Goal: Check status: Check status

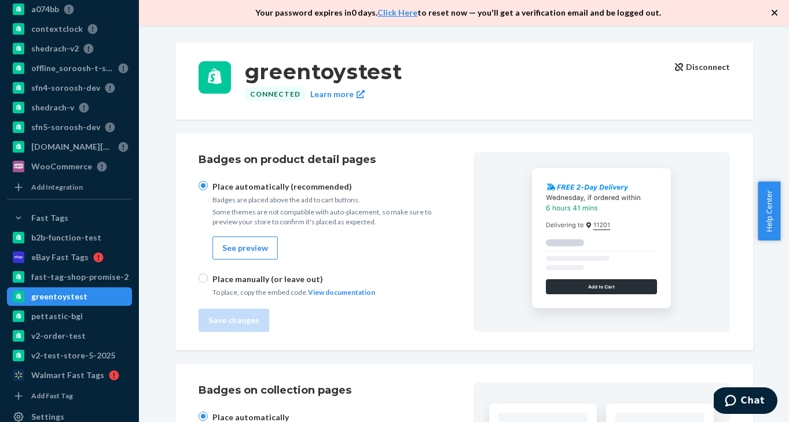
click at [773, 14] on icon "button" at bounding box center [774, 13] width 6 height 6
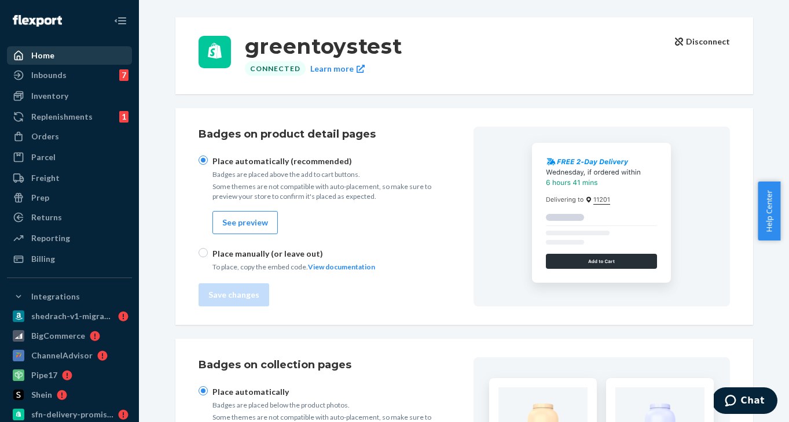
click at [65, 64] on link "Home" at bounding box center [69, 55] width 125 height 19
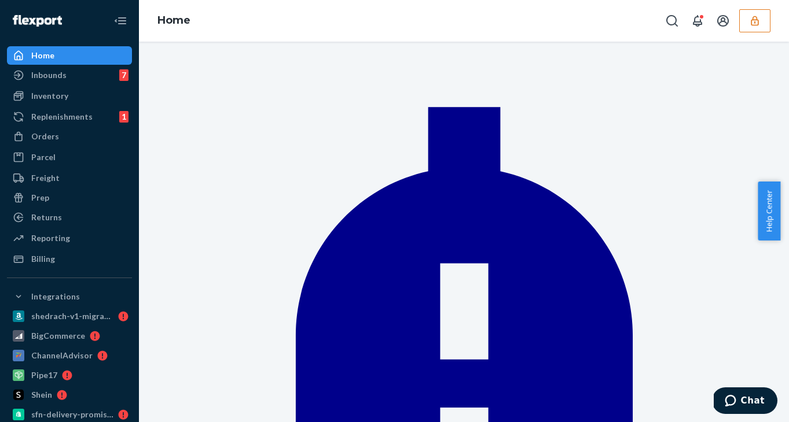
click at [750, 20] on icon "button" at bounding box center [755, 21] width 12 height 12
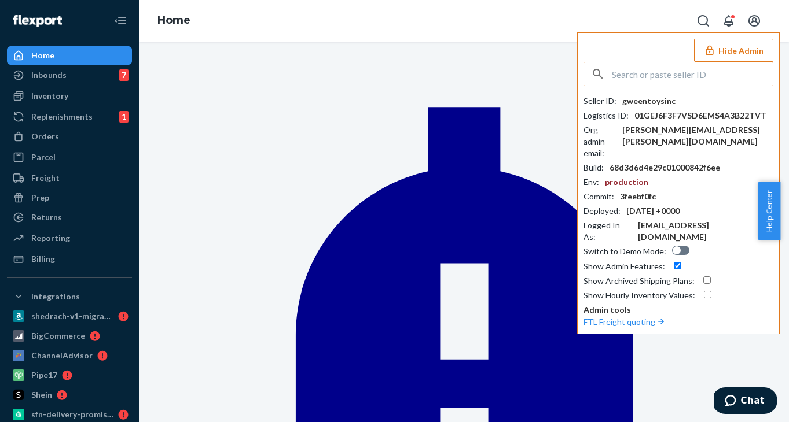
click at [699, 67] on input "text" at bounding box center [692, 74] width 161 height 23
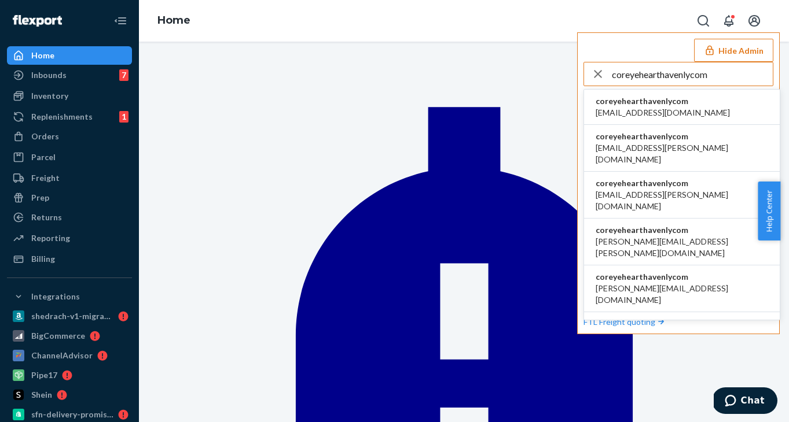
type input "coreyehearthavenlycom"
click at [674, 100] on span "coreyehearthavenlycom" at bounding box center [663, 101] width 134 height 12
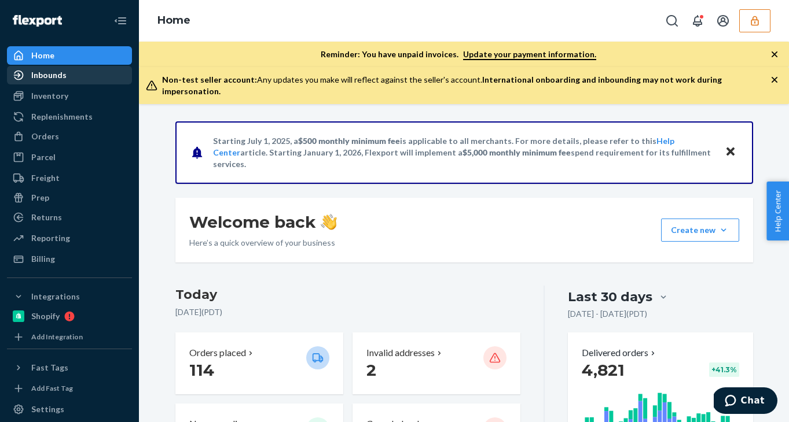
click at [77, 74] on div "Inbounds" at bounding box center [69, 75] width 123 height 16
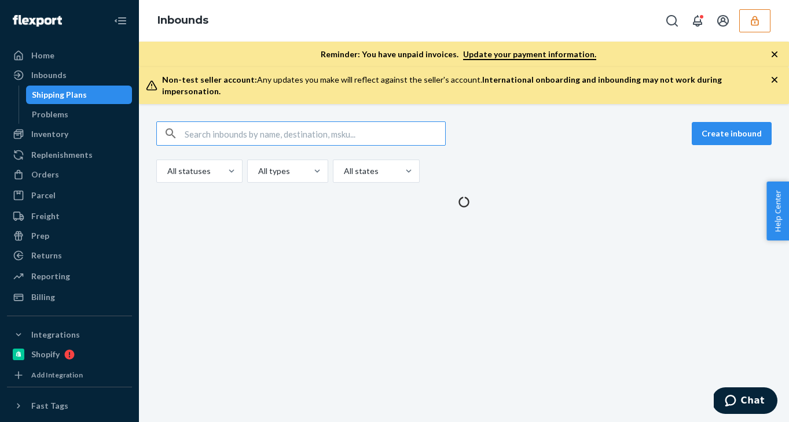
click at [231, 122] on input "text" at bounding box center [315, 133] width 260 height 23
type input "sfnonboardinghappbrandflexportcom"
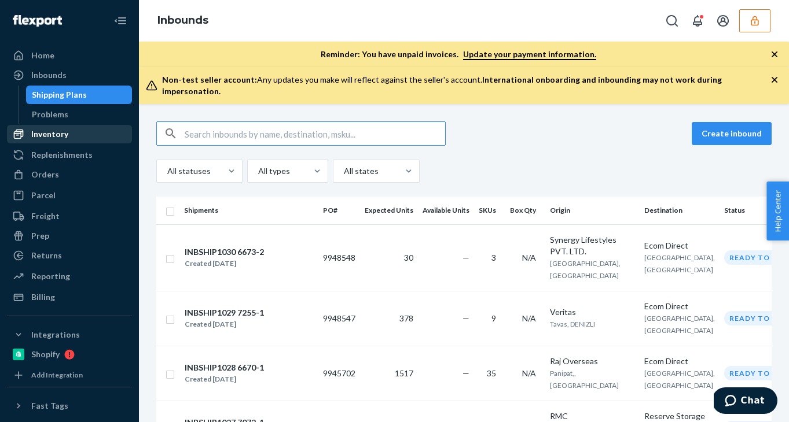
click at [71, 131] on div "Inventory" at bounding box center [69, 134] width 123 height 16
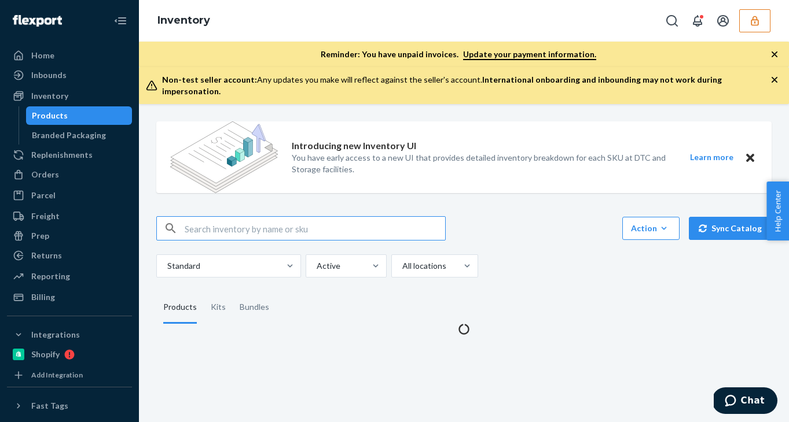
click at [241, 224] on input "text" at bounding box center [315, 228] width 260 height 23
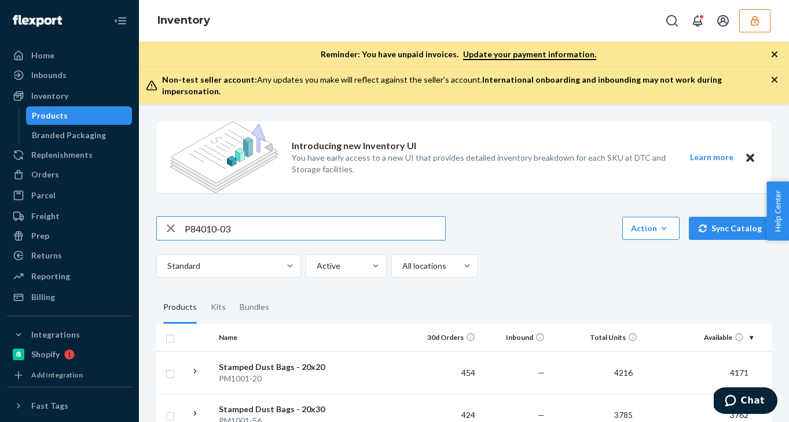
type input "P84010-03"
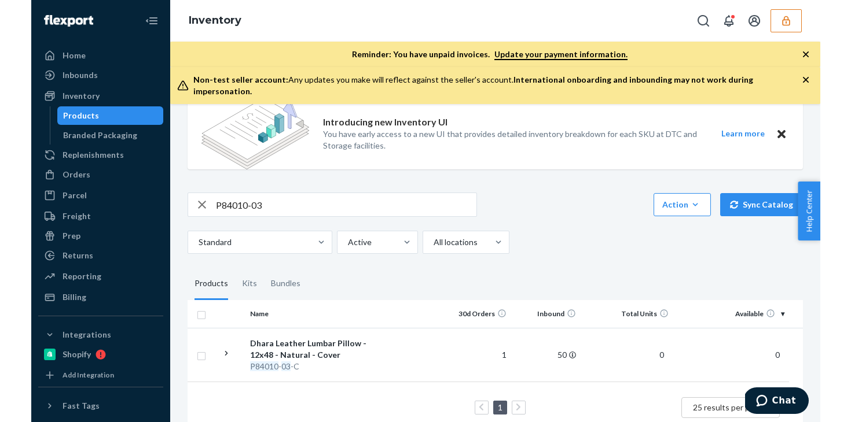
scroll to position [109, 0]
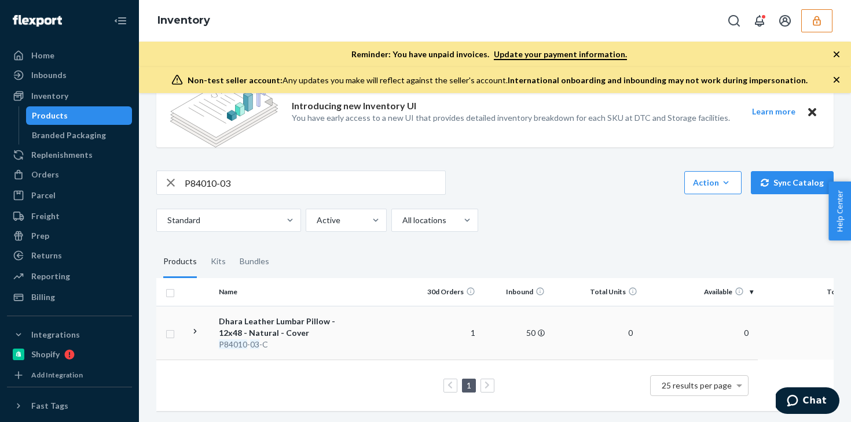
click at [445, 331] on td "1" at bounding box center [444, 333] width 69 height 54
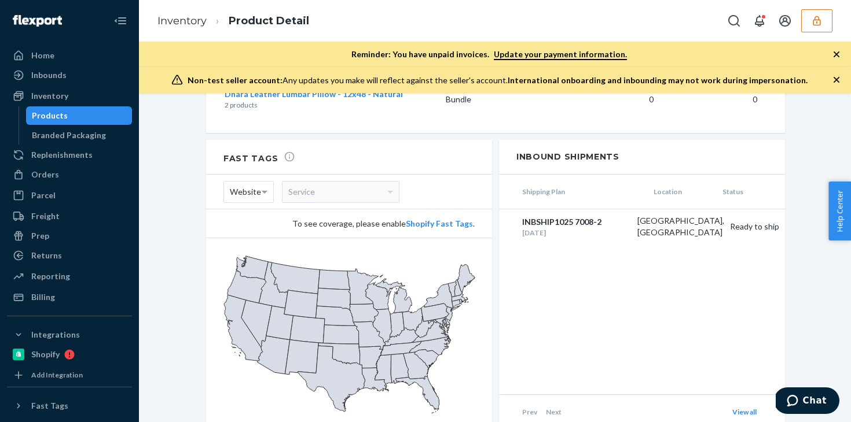
scroll to position [1370, 0]
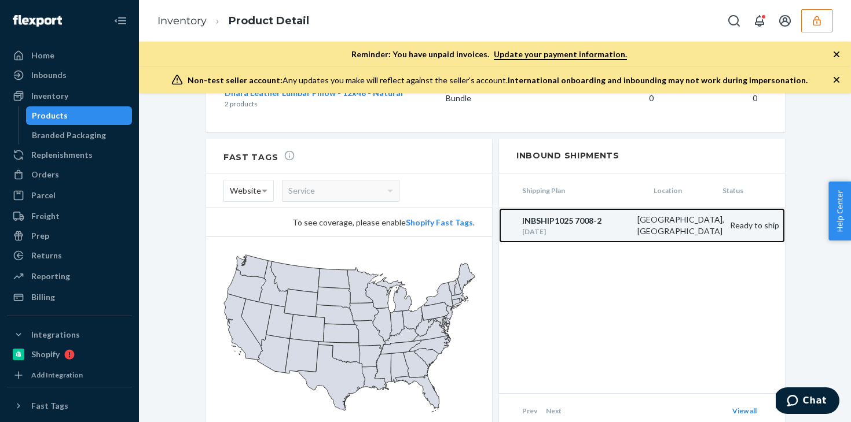
click at [597, 215] on div "INBSHIP1025 7008-2" at bounding box center [576, 221] width 109 height 12
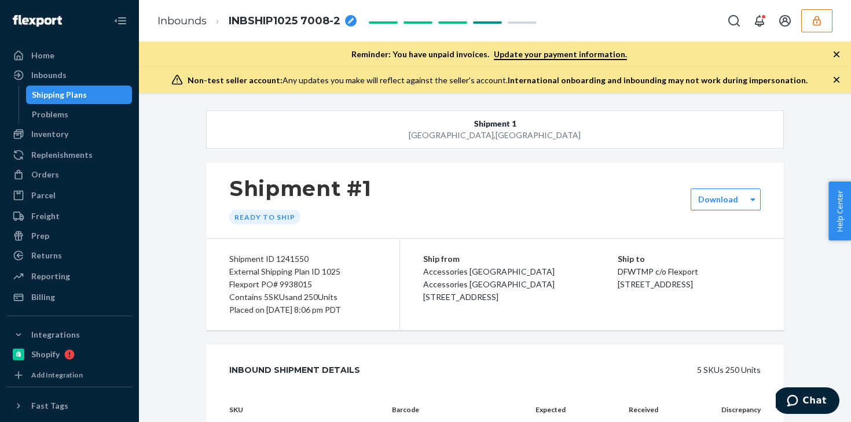
click at [199, 106] on div "Shipment 1 Lewisville , TX Shipment #1 Ready to ship Download Shipment ID 12415…" at bounding box center [495, 257] width 712 height 329
click at [100, 95] on div "Shipping Plans" at bounding box center [79, 95] width 104 height 16
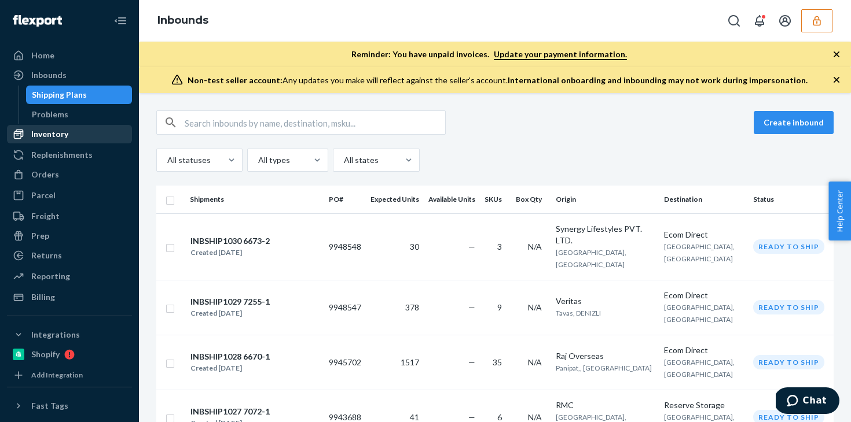
click at [68, 135] on div "Inventory" at bounding box center [69, 134] width 123 height 16
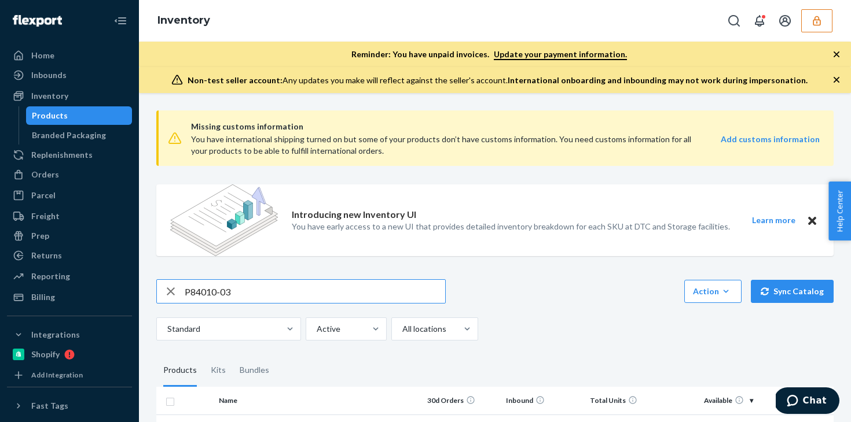
click at [243, 303] on input "P84010-03" at bounding box center [315, 291] width 260 height 23
click at [243, 297] on input "P84010-03" at bounding box center [315, 291] width 260 height 23
type input "]"
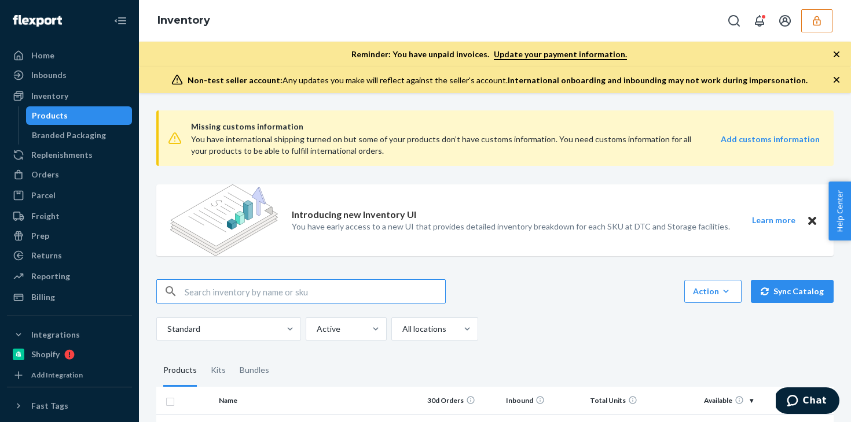
type input "P84010-03"
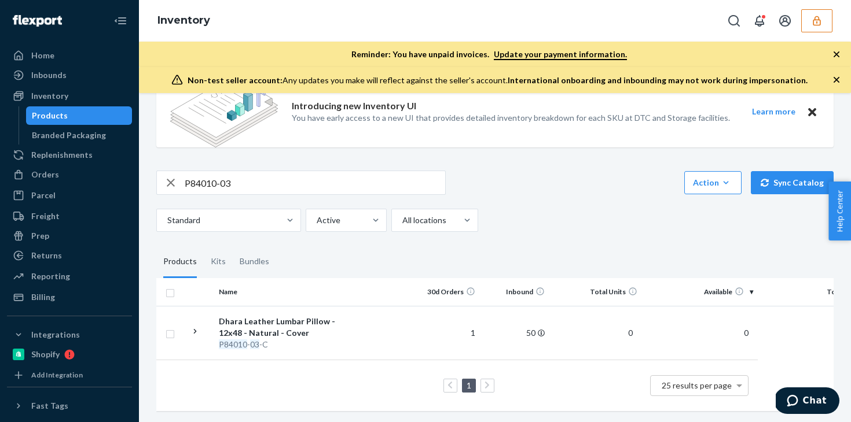
scroll to position [0, 69]
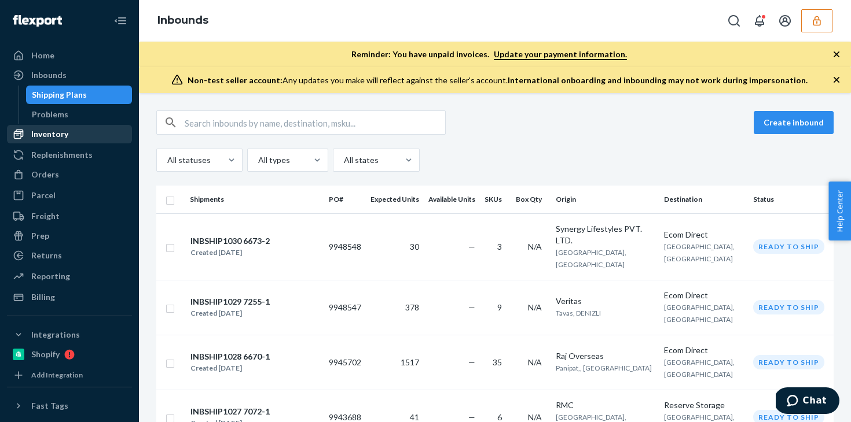
click at [67, 126] on div "Inventory" at bounding box center [69, 134] width 123 height 16
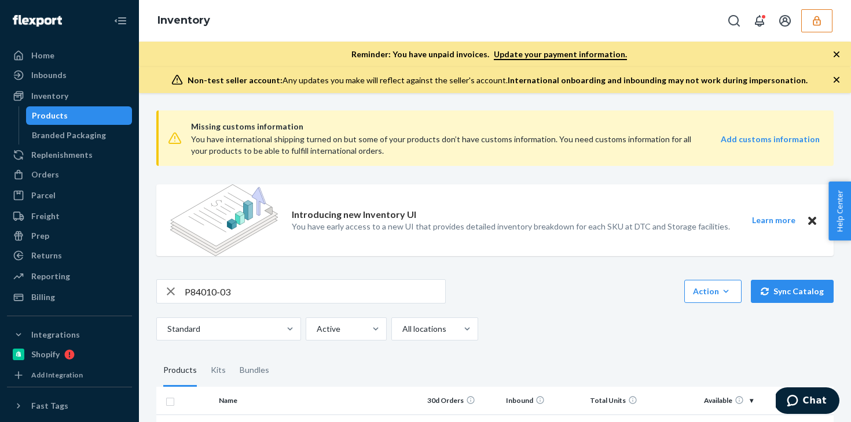
click at [251, 307] on div "P84010-03 Action Create product Create kit or bundle Bulk create products Bulk …" at bounding box center [494, 310] width 677 height 61
click at [251, 289] on input "P84010-03" at bounding box center [315, 291] width 260 height 23
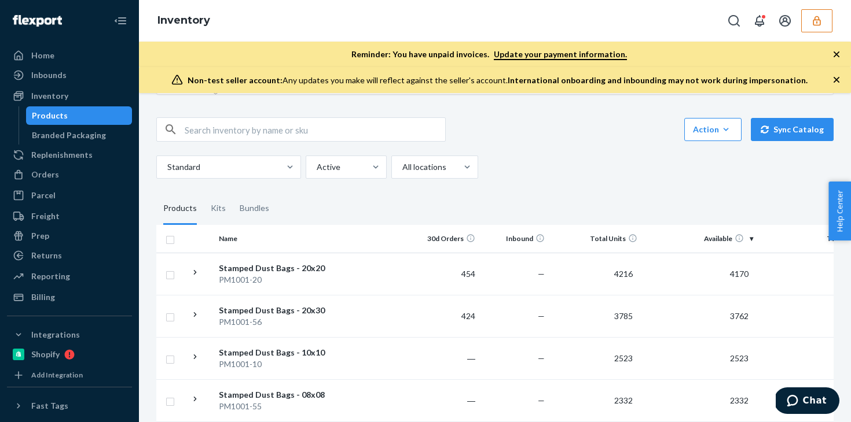
scroll to position [189, 0]
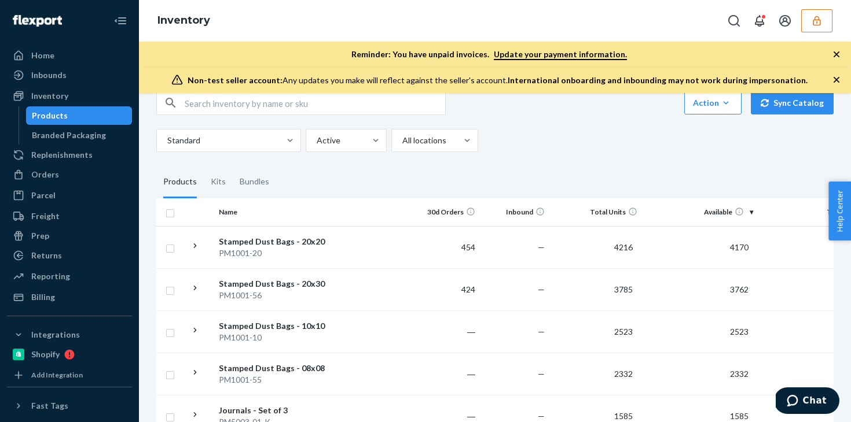
click at [308, 108] on input "text" at bounding box center [315, 102] width 260 height 23
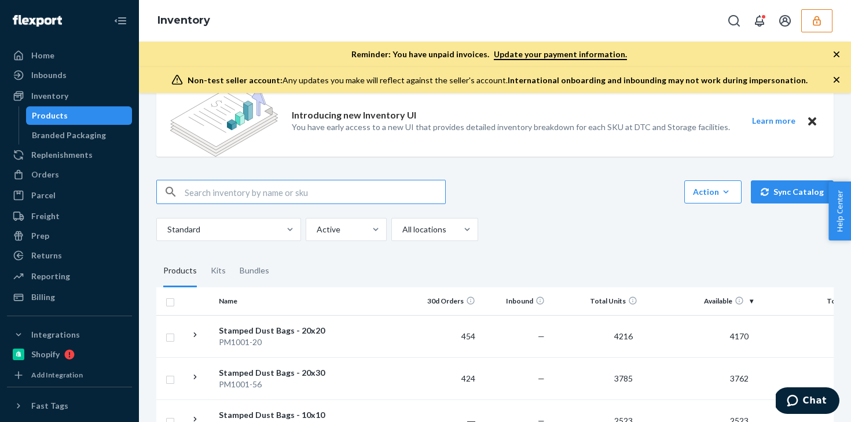
paste input "P84010-03"
type input "P84010-03"
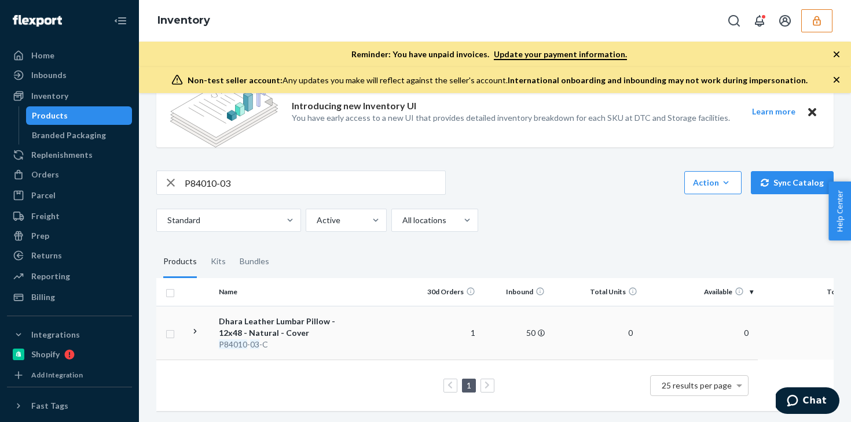
scroll to position [0, 69]
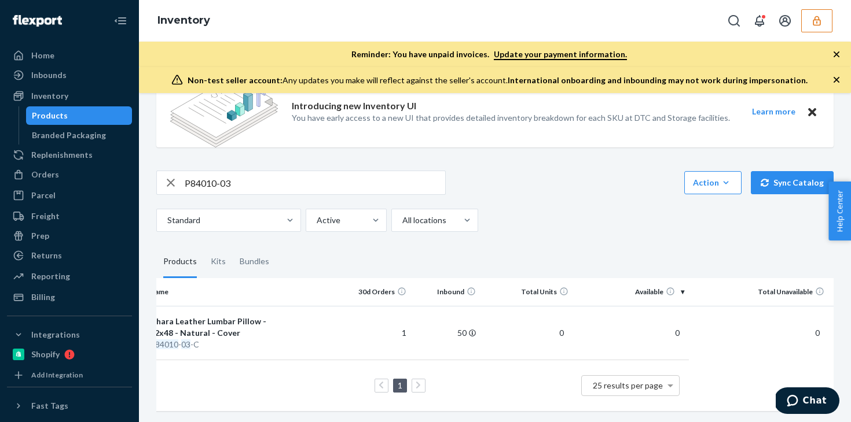
click at [248, 191] on input "P84010-03" at bounding box center [315, 182] width 260 height 23
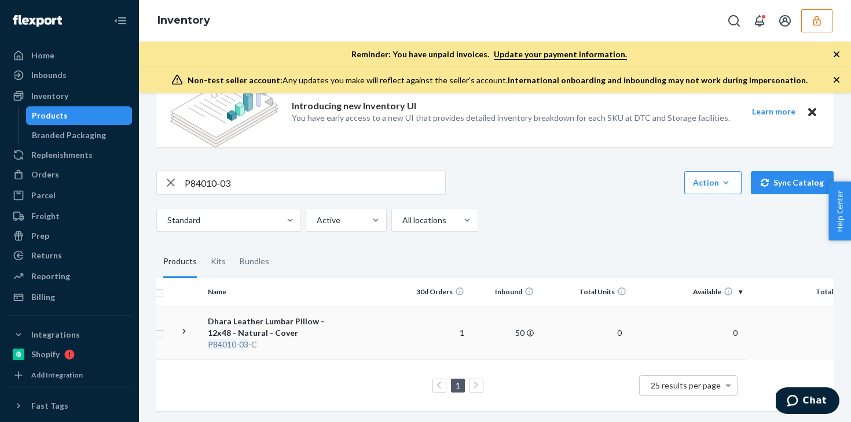
scroll to position [0, 0]
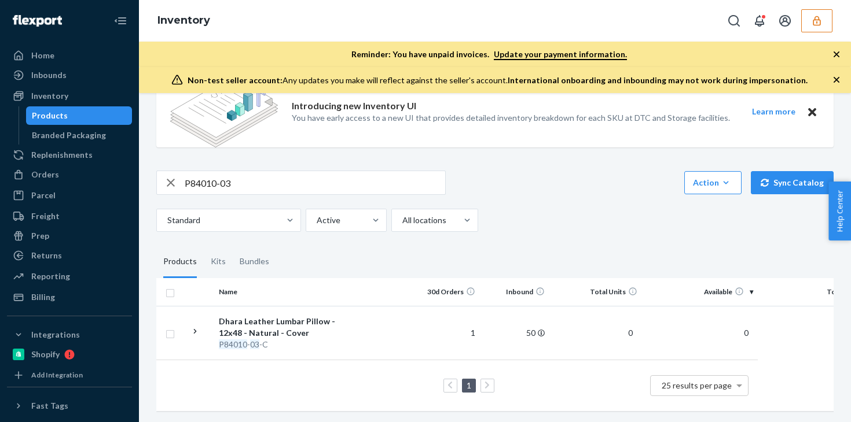
click at [788, 32] on button "button" at bounding box center [816, 20] width 31 height 23
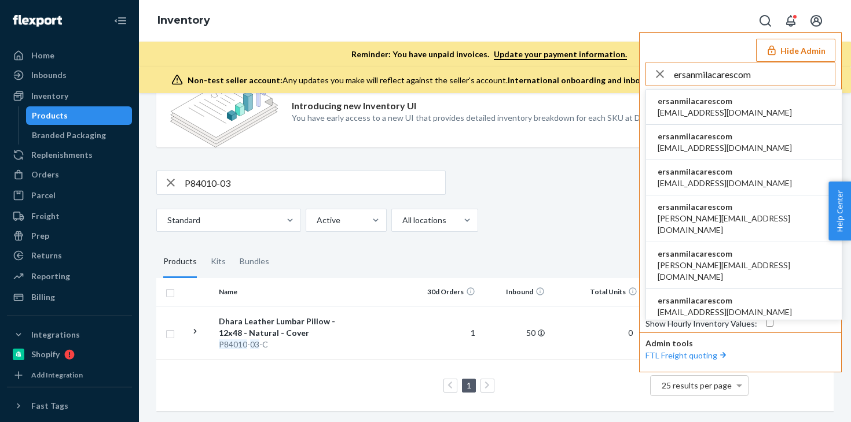
type input "ersanmilacarescom"
click at [733, 112] on span "ammar.86q@gmail.com" at bounding box center [724, 113] width 134 height 12
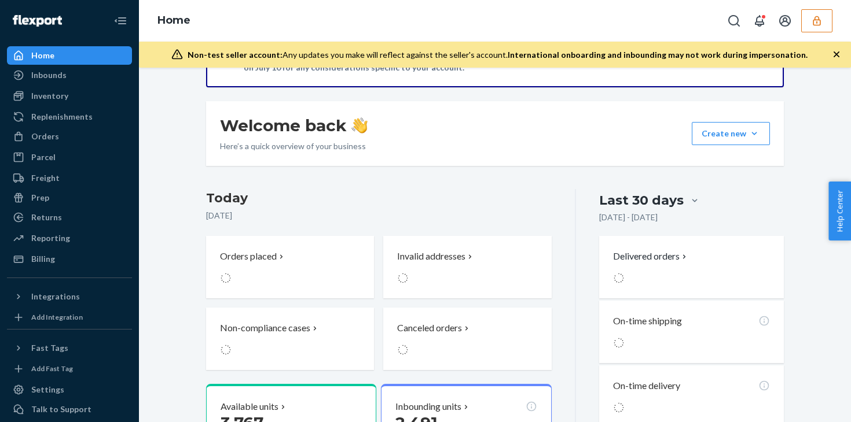
scroll to position [150, 0]
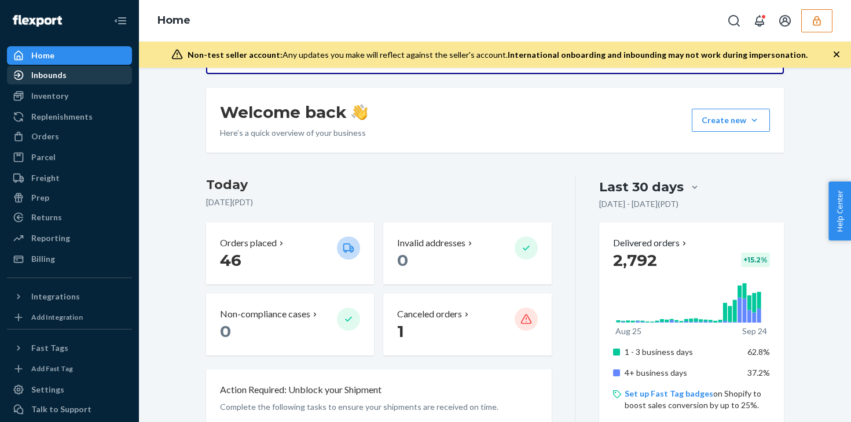
click at [83, 80] on div "Inbounds" at bounding box center [69, 75] width 123 height 16
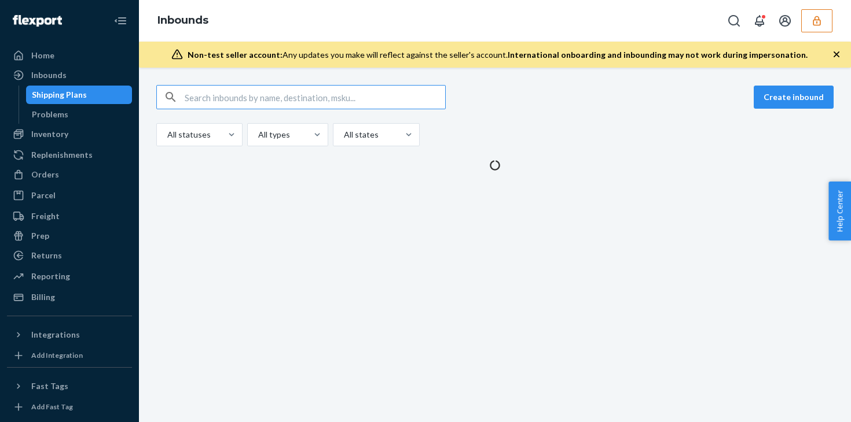
click at [200, 100] on input "text" at bounding box center [315, 97] width 260 height 23
type input "RP50RQH72TW7L"
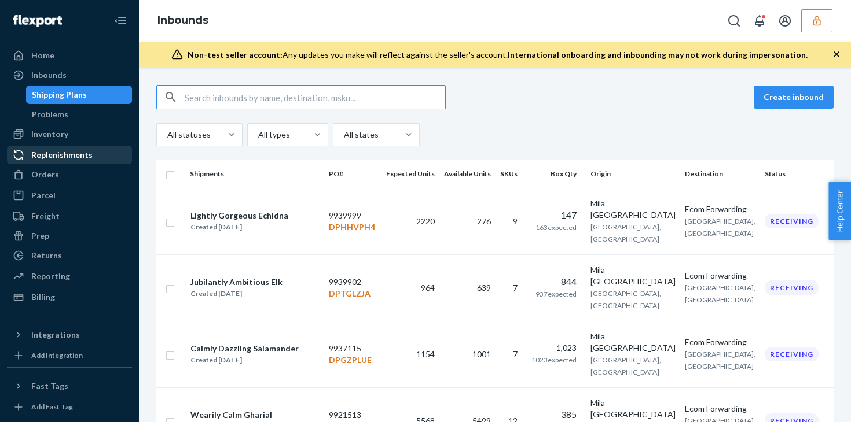
click at [76, 156] on div "Replenishments" at bounding box center [61, 155] width 61 height 12
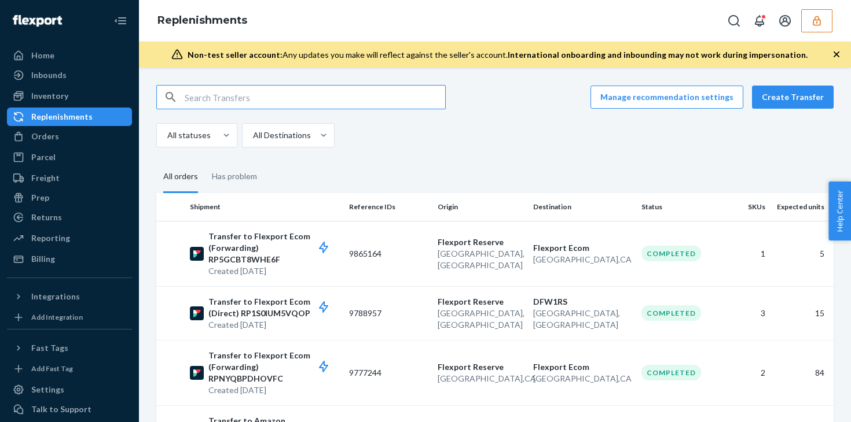
click at [211, 101] on input "text" at bounding box center [315, 97] width 260 height 23
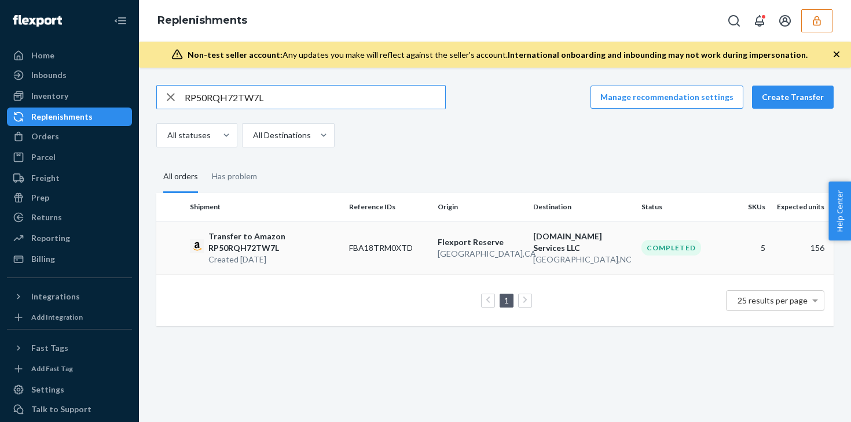
type input "RP50RQH72TW7L"
click at [330, 245] on p "Transfer to Amazon RP50RQH72TW7L" at bounding box center [273, 242] width 131 height 23
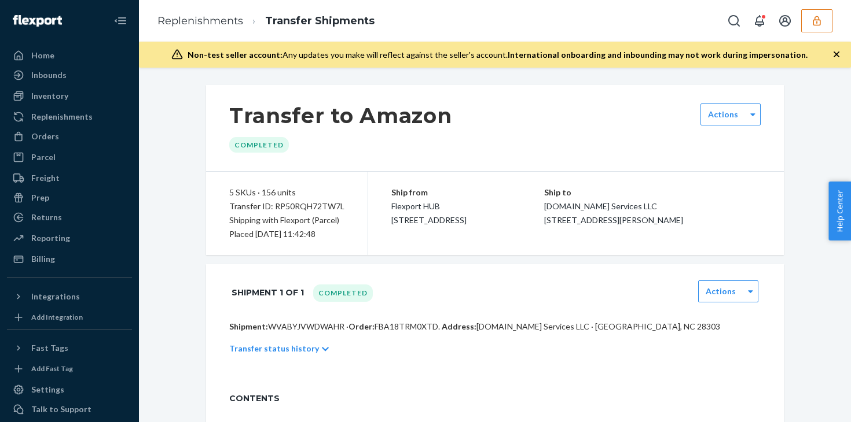
click at [431, 291] on div "Shipment 1 of 1 Completed Actions" at bounding box center [494, 292] width 531 height 29
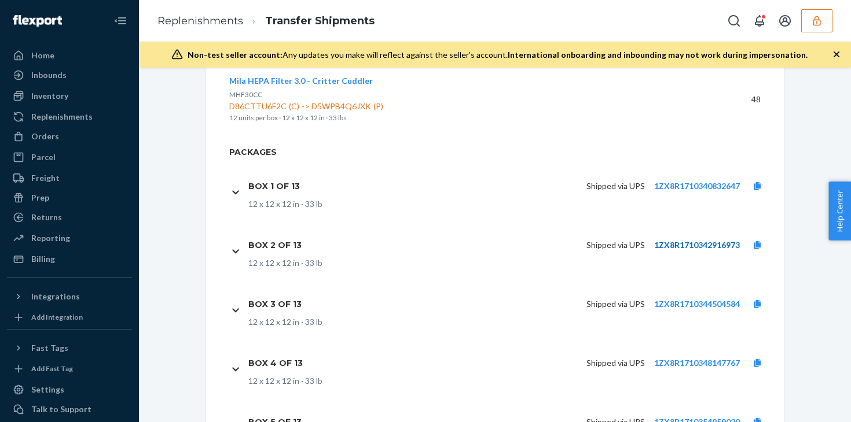
click at [672, 247] on link "1ZX8R1710342916973" at bounding box center [697, 245] width 86 height 10
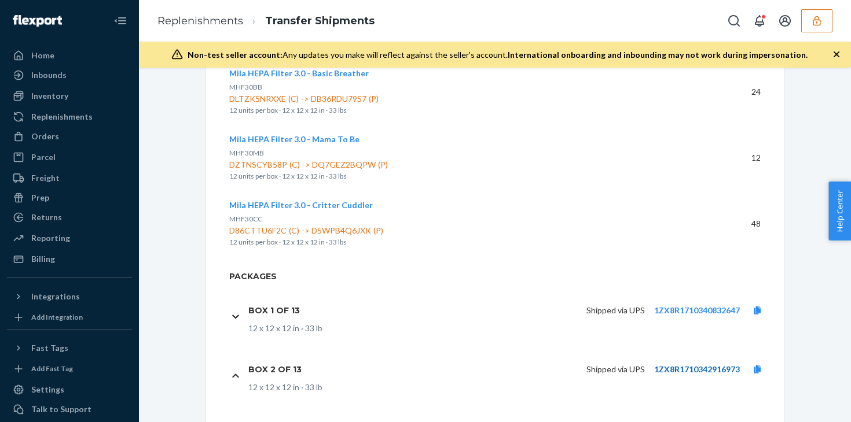
scroll to position [660, 0]
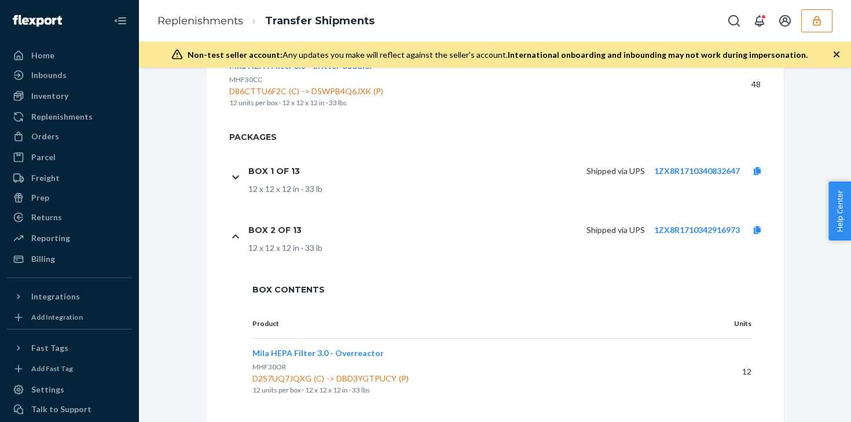
click at [591, 277] on div "Box Contents" at bounding box center [501, 289] width 545 height 39
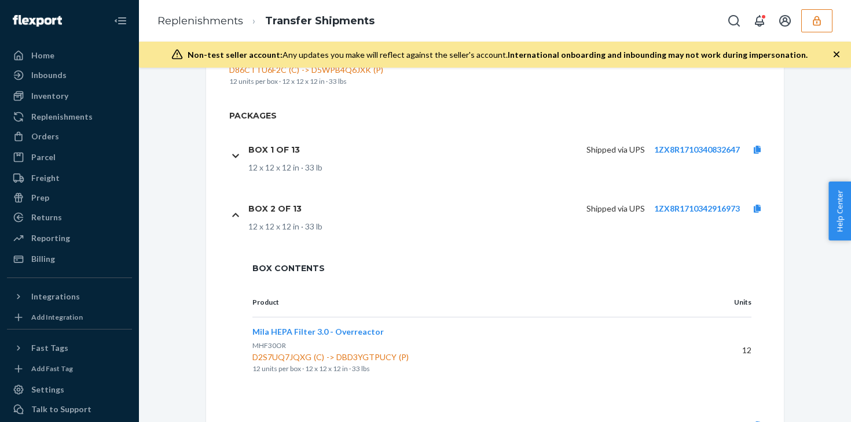
scroll to position [683, 0]
drag, startPoint x: 758, startPoint y: 204, endPoint x: 708, endPoint y: 225, distance: 54.3
click at [708, 225] on div "Box 2 of 13 Shipped via UPS 1ZX8R1710342916973 12 x 12 x 12 in · 33 lb" at bounding box center [511, 214] width 526 height 36
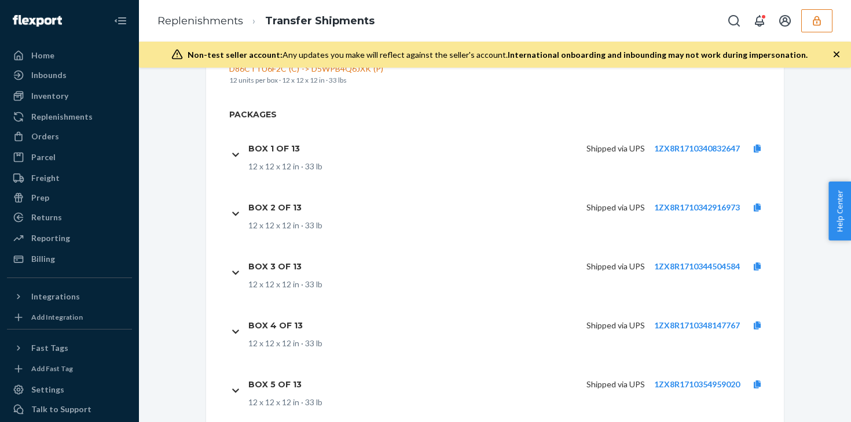
click at [518, 219] on div "Shipped via UPS 1ZX8R1710342916973" at bounding box center [543, 208] width 464 height 24
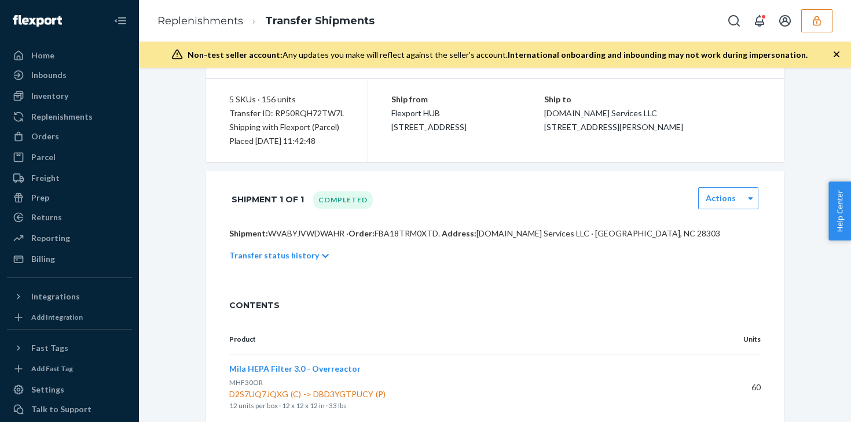
scroll to position [94, 0]
click at [815, 19] on icon "button" at bounding box center [817, 21] width 8 height 10
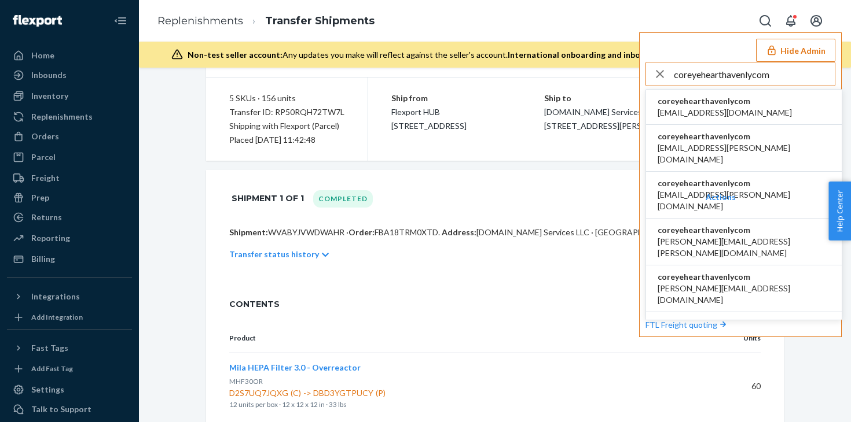
type input "coreyehearthavenlycom"
click at [763, 104] on li "coreyehearthavenlycom acummings+cz@havenly.com" at bounding box center [744, 107] width 196 height 35
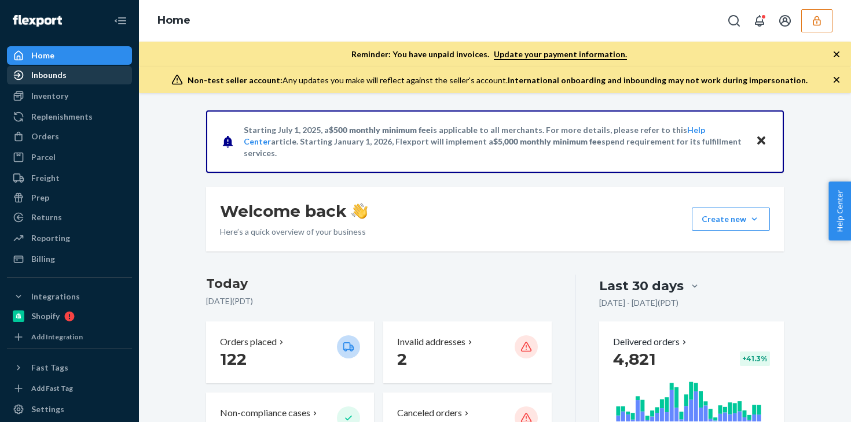
click at [74, 71] on div "Inbounds" at bounding box center [69, 75] width 123 height 16
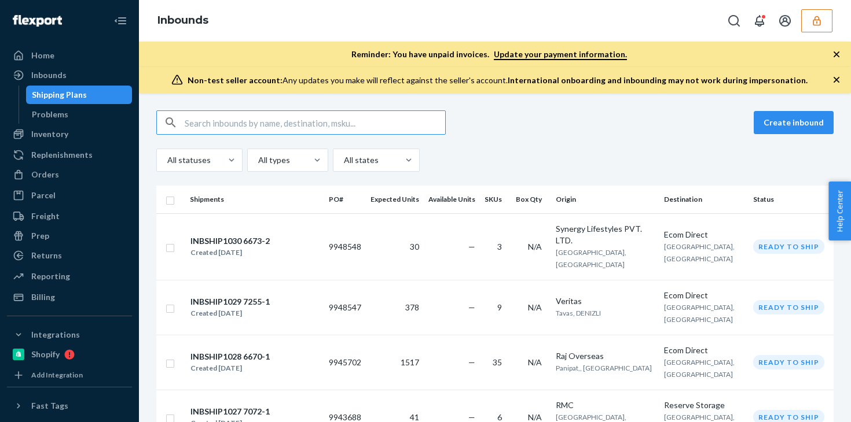
click at [245, 141] on div "Create inbound All statuses All types All states" at bounding box center [494, 141] width 677 height 61
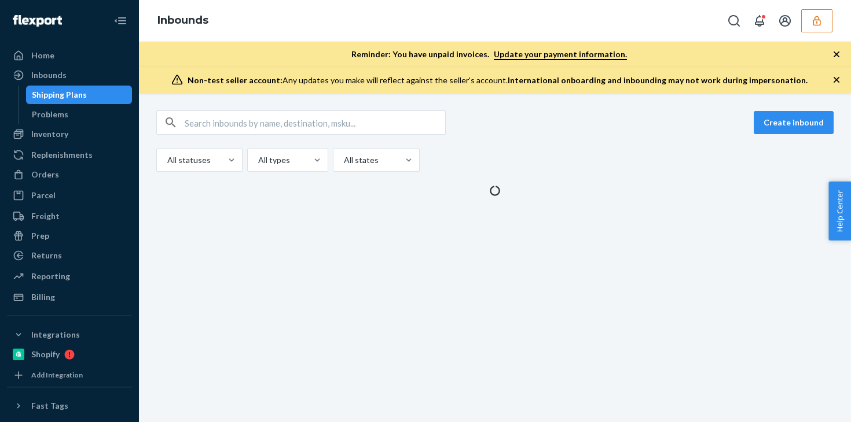
click at [245, 127] on input "text" at bounding box center [315, 122] width 260 height 23
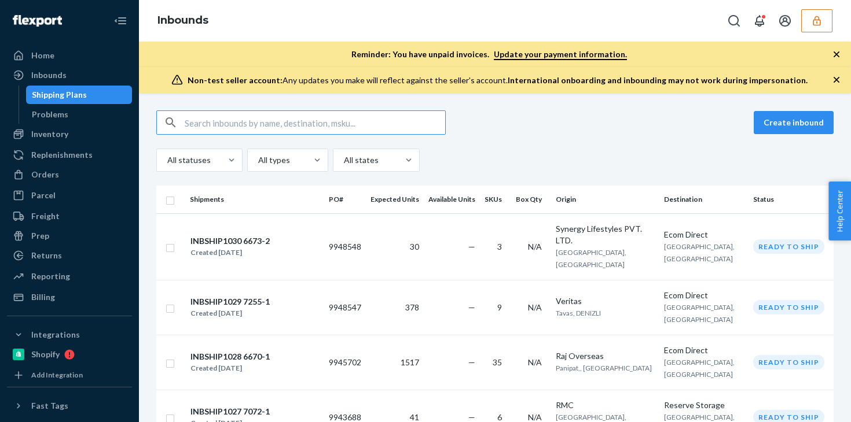
paste input "9808039"
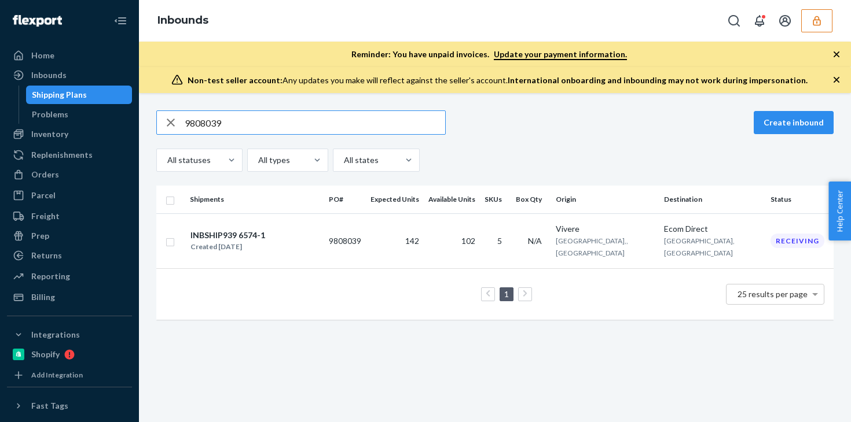
type input "9808039"
click at [91, 96] on div "Shipping Plans" at bounding box center [79, 95] width 104 height 16
click at [210, 128] on input "9808039" at bounding box center [315, 122] width 260 height 23
click at [57, 172] on div "Orders" at bounding box center [69, 175] width 123 height 16
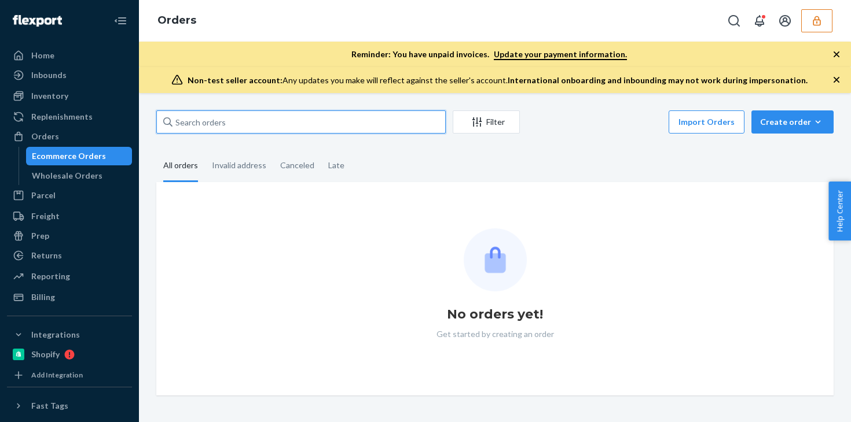
click at [240, 124] on input "text" at bounding box center [300, 122] width 289 height 23
paste input "137141472"
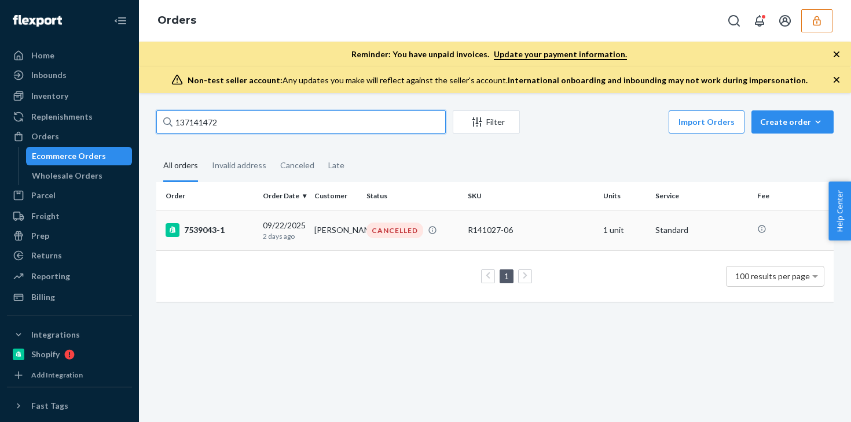
type input "137141472"
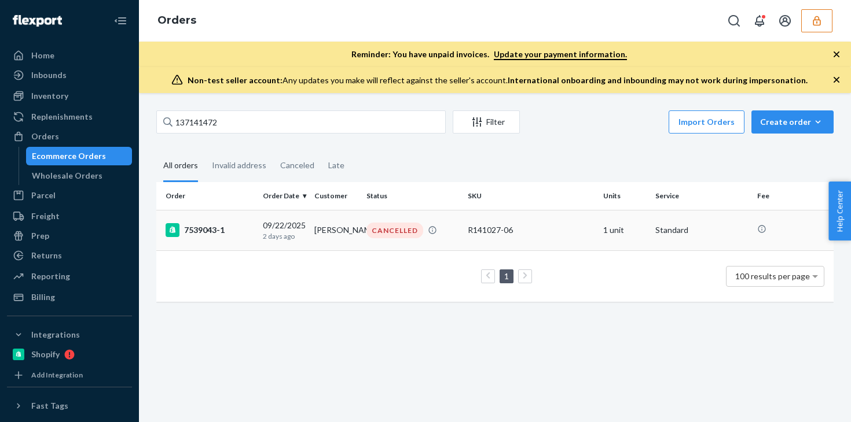
click at [304, 223] on div "09/22/2025 2 days ago" at bounding box center [284, 230] width 43 height 21
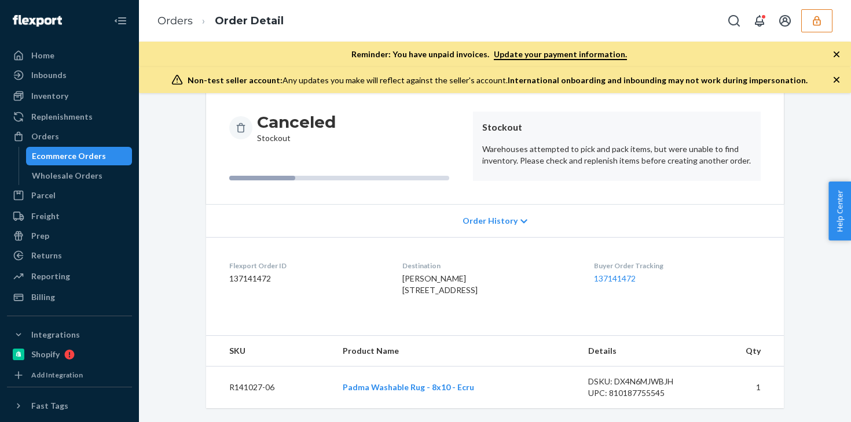
scroll to position [127, 0]
click at [250, 390] on td "R141027-06" at bounding box center [269, 388] width 127 height 42
drag, startPoint x: 250, startPoint y: 390, endPoint x: 267, endPoint y: 390, distance: 17.4
click at [267, 390] on td "R141027-06" at bounding box center [269, 388] width 127 height 42
copy td "R141027-06"
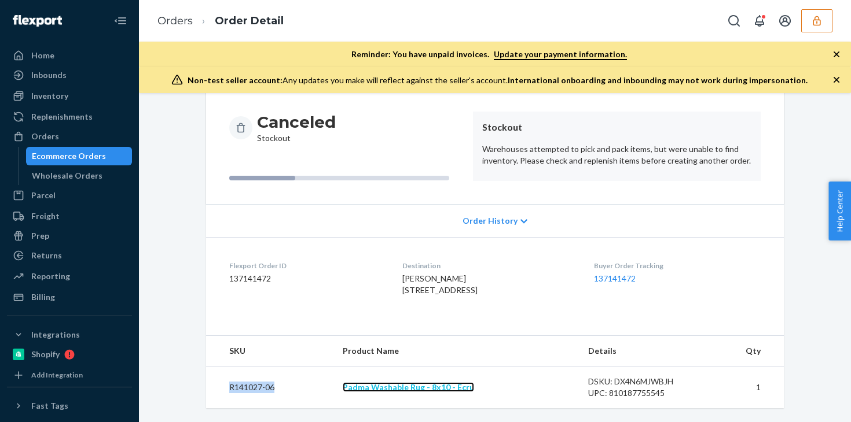
click at [381, 386] on link "Padma Washable Rug - 8x10 - Ecru" at bounding box center [408, 388] width 131 height 10
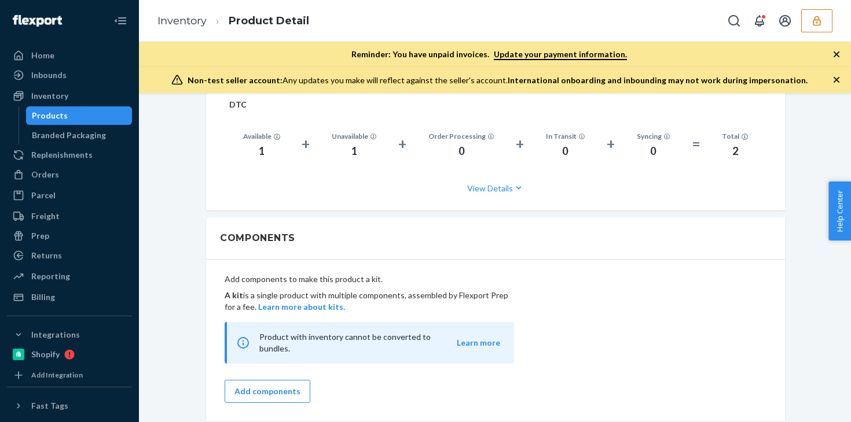
scroll to position [943, 0]
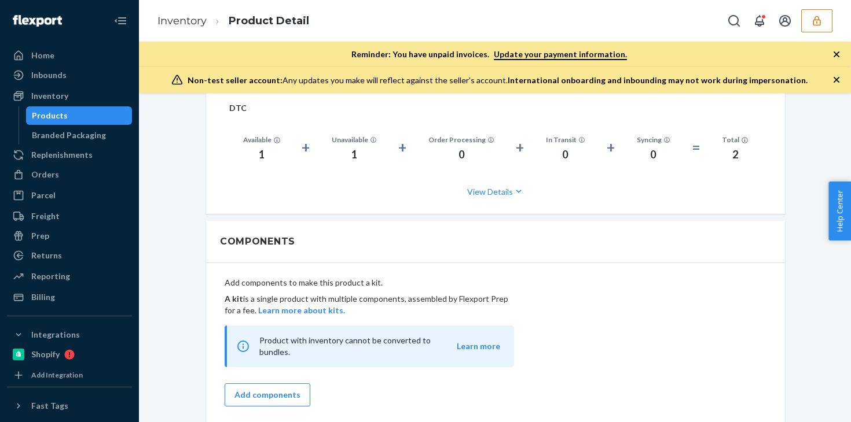
click at [79, 117] on div "Products" at bounding box center [79, 116] width 104 height 16
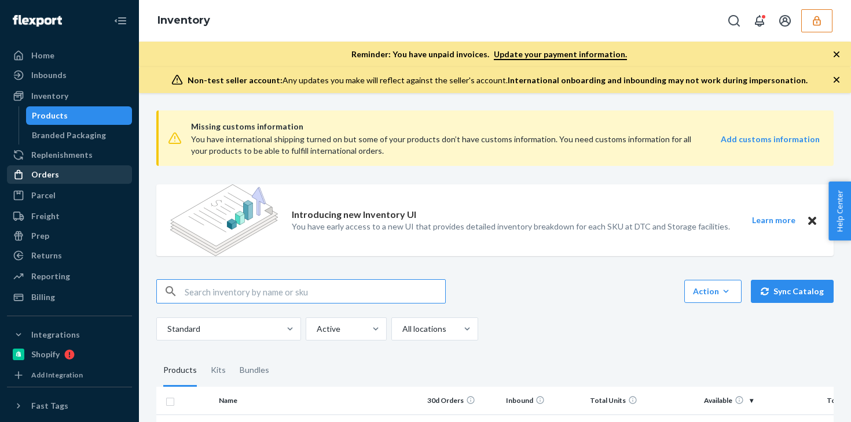
click at [54, 172] on div "Orders" at bounding box center [45, 175] width 28 height 12
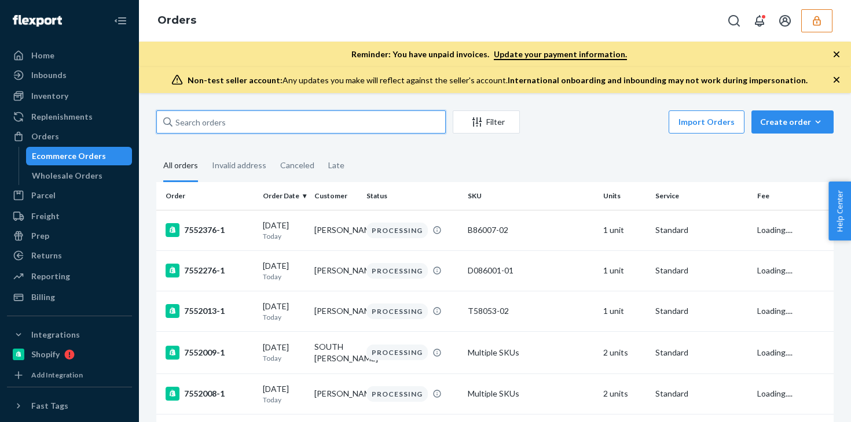
click at [255, 118] on input "text" at bounding box center [300, 122] width 289 height 23
paste input "136622152"
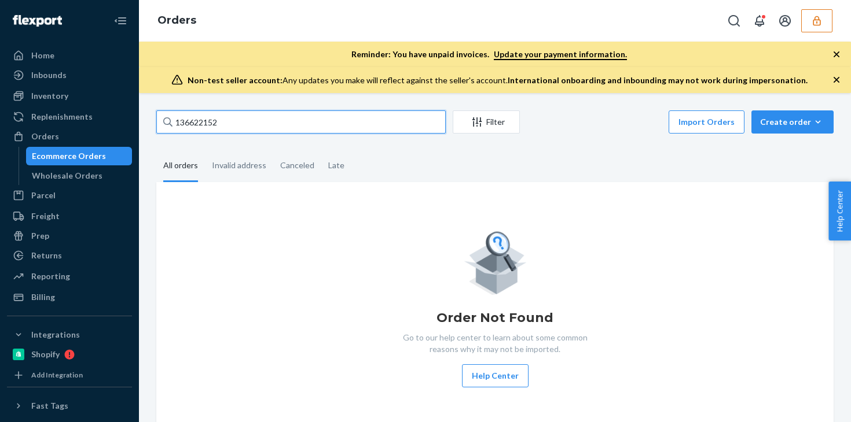
type input "136622152"
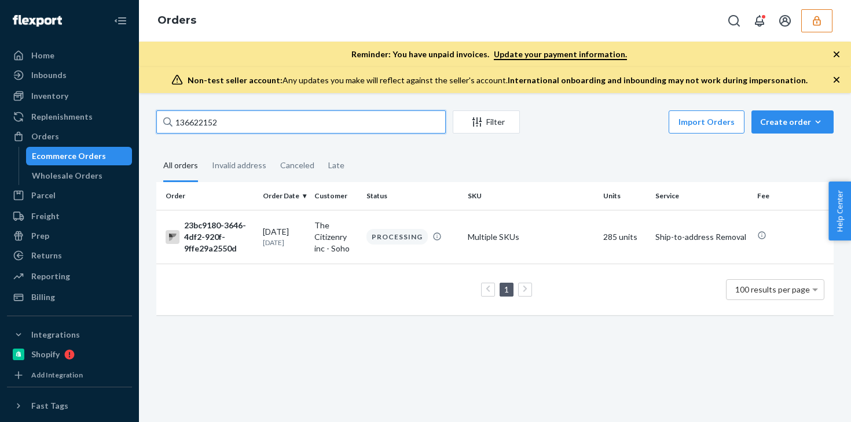
click at [228, 126] on input "136622152" at bounding box center [300, 122] width 289 height 23
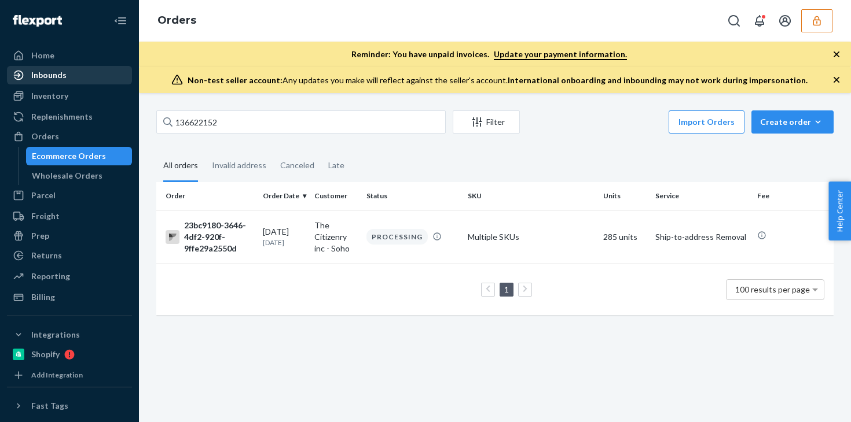
click at [66, 78] on div "Inbounds" at bounding box center [69, 75] width 123 height 16
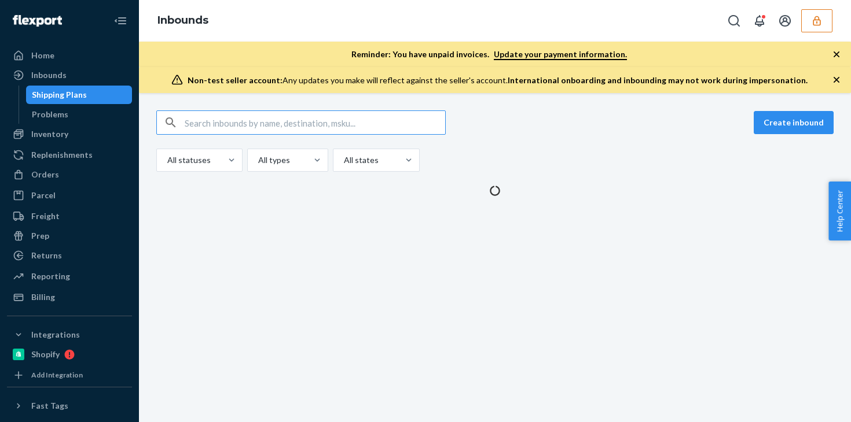
click at [234, 124] on input "text" at bounding box center [315, 122] width 260 height 23
click at [259, 124] on input "9919776-DTC" at bounding box center [315, 122] width 260 height 23
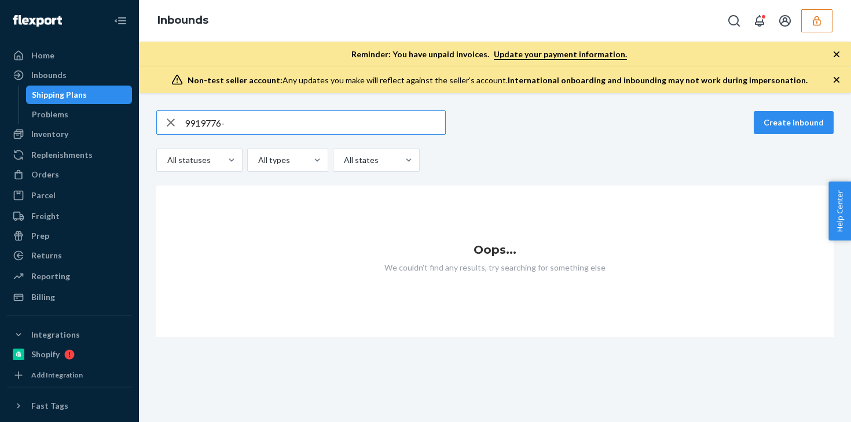
type input "9919776"
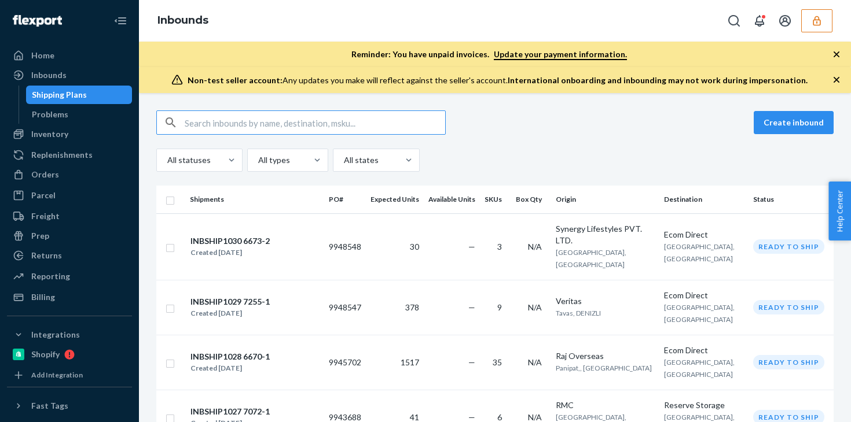
click at [294, 127] on input "text" at bounding box center [315, 122] width 260 height 23
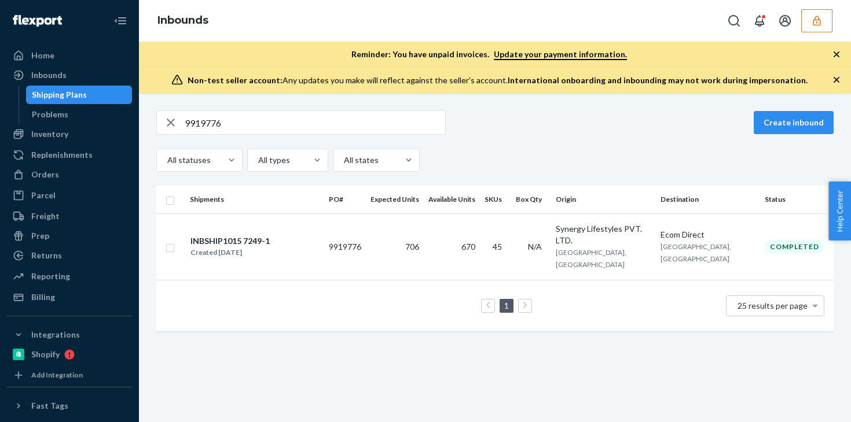
click at [574, 137] on div "9919776 Create inbound All statuses All types All states" at bounding box center [494, 141] width 677 height 61
click at [227, 122] on input "9919776" at bounding box center [315, 122] width 260 height 23
paste input "137041657"
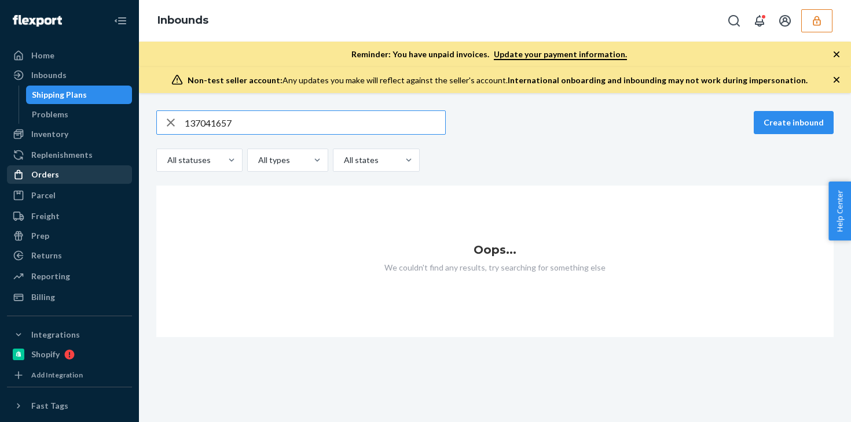
type input "137041657"
click at [60, 172] on div "Orders" at bounding box center [69, 175] width 123 height 16
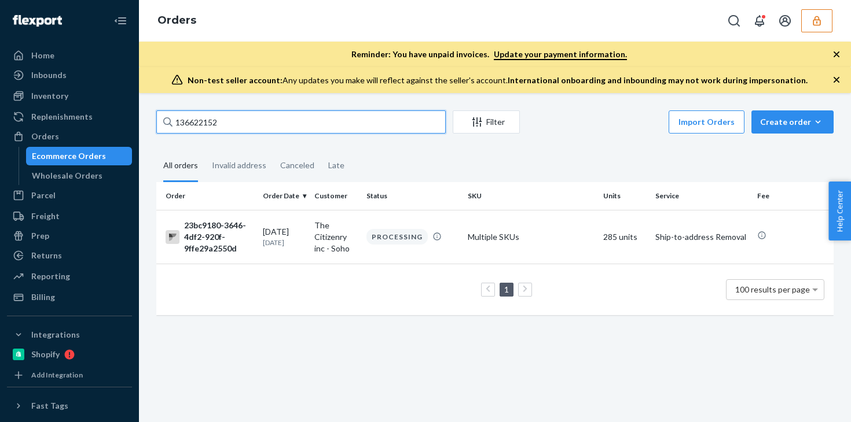
click at [231, 122] on input "136622152" at bounding box center [300, 122] width 289 height 23
paste input "7041657"
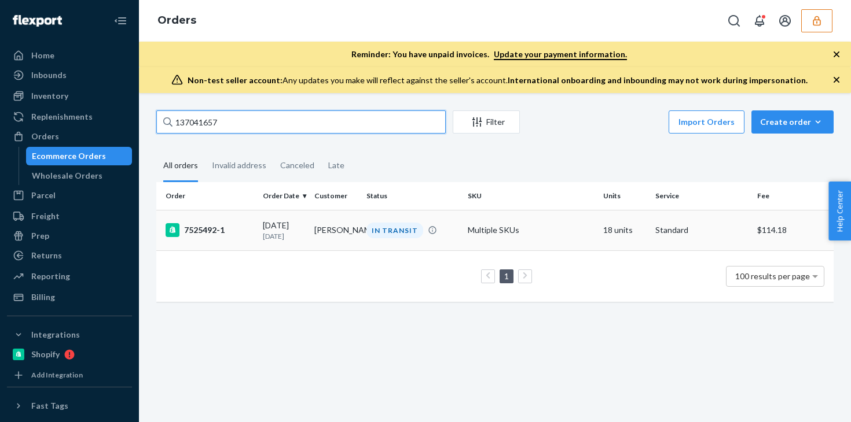
type input "137041657"
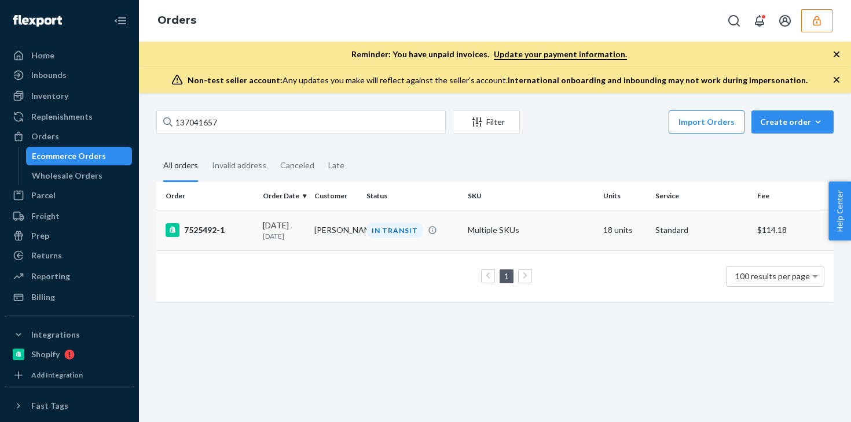
click at [280, 226] on div "[DATE] [DATE]" at bounding box center [284, 230] width 43 height 21
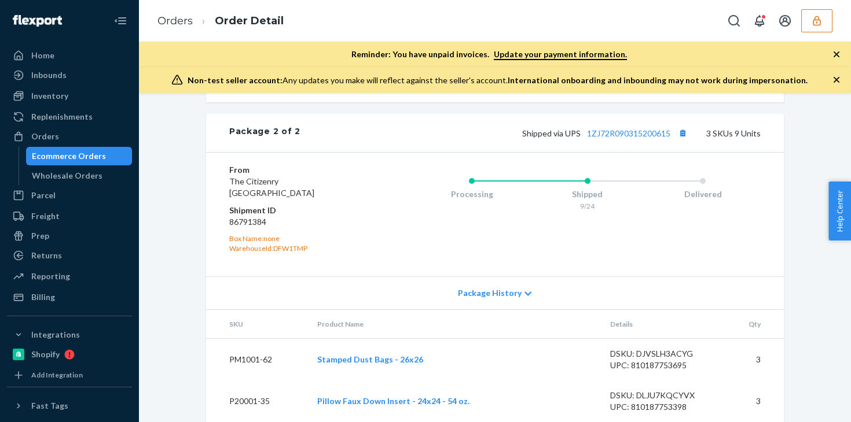
scroll to position [1079, 0]
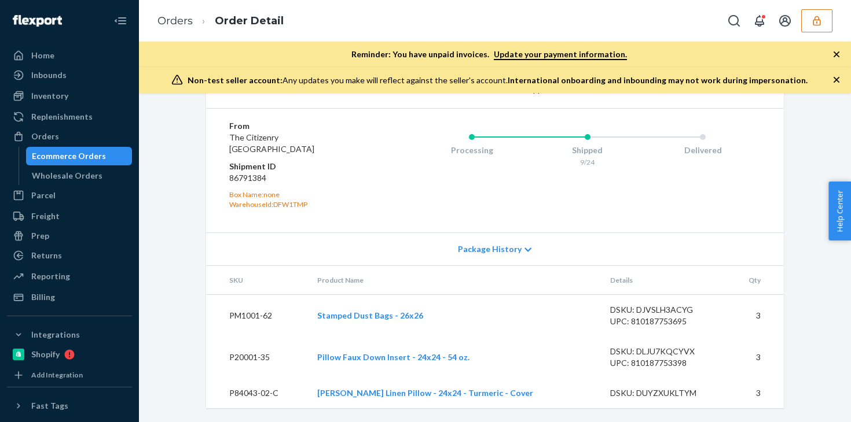
click at [84, 155] on div "Ecommerce Orders" at bounding box center [69, 156] width 74 height 12
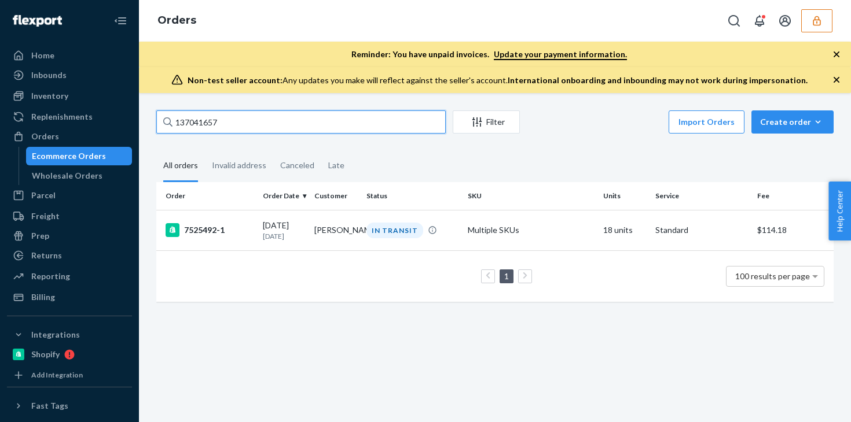
click at [276, 117] on input "137041657" at bounding box center [300, 122] width 289 height 23
paste input "57798"
type input "137057798"
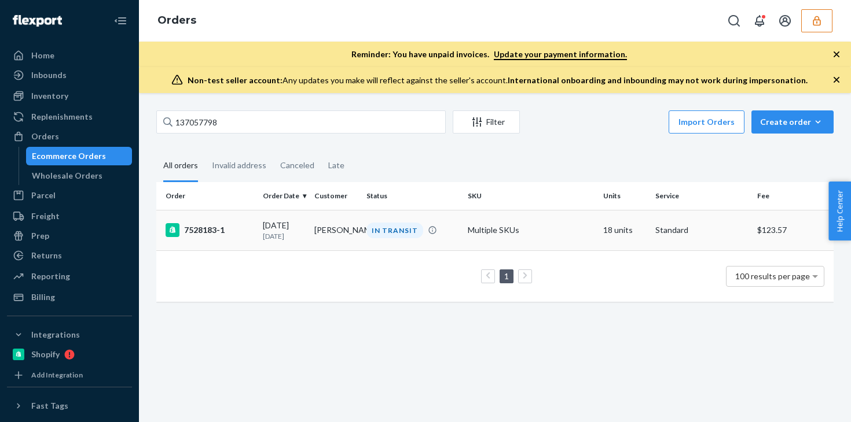
click at [455, 237] on div "IN TRANSIT" at bounding box center [412, 231] width 97 height 16
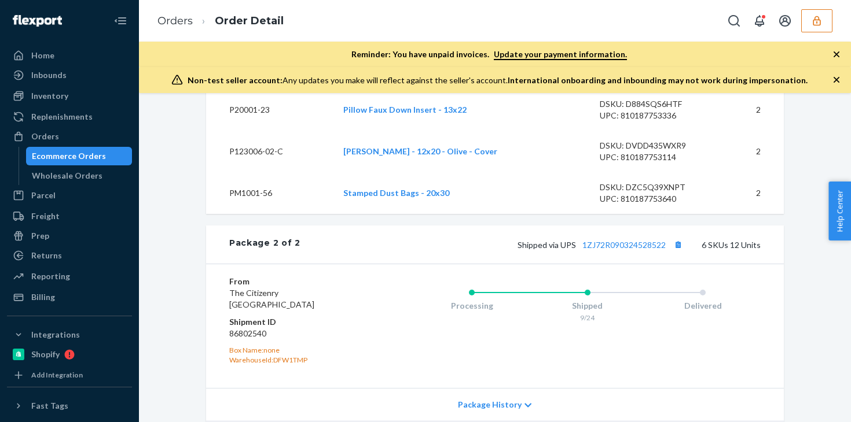
scroll to position [1028, 0]
